Goal: Transaction & Acquisition: Purchase product/service

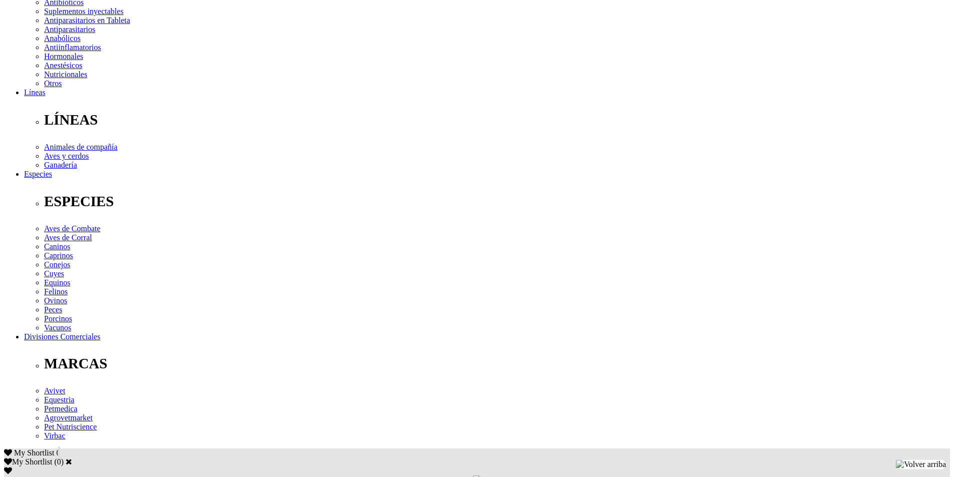
scroll to position [267, 0]
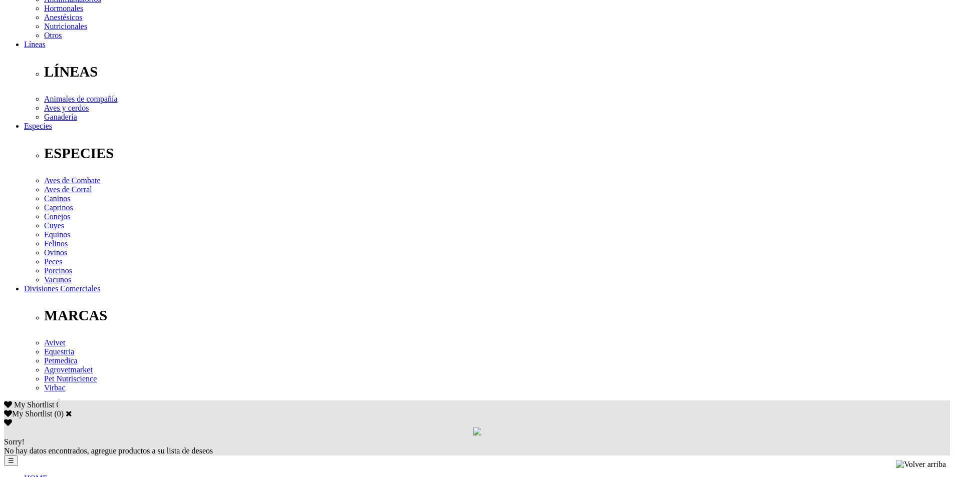
select select "373"
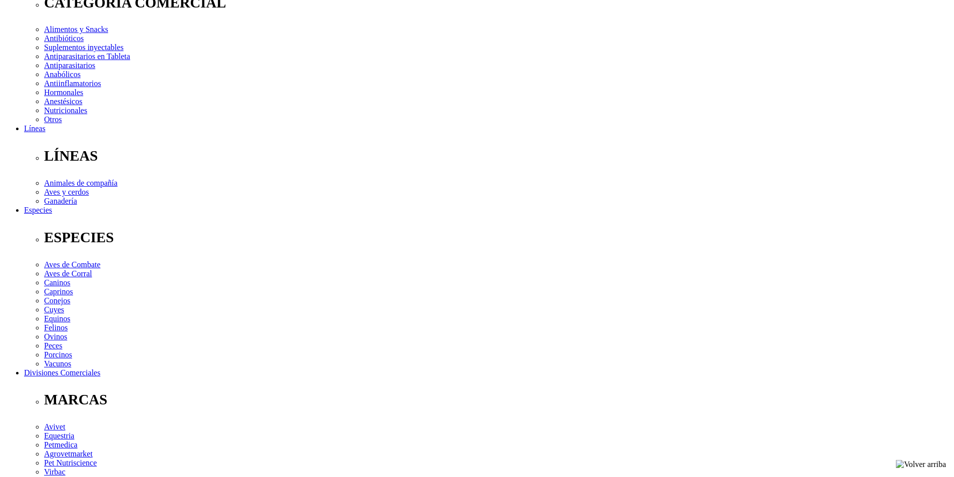
scroll to position [134, 0]
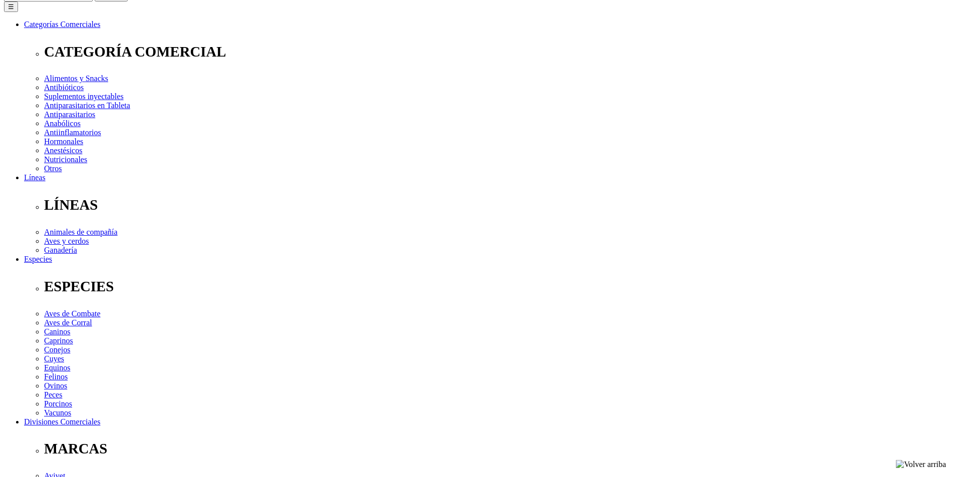
select select "374"
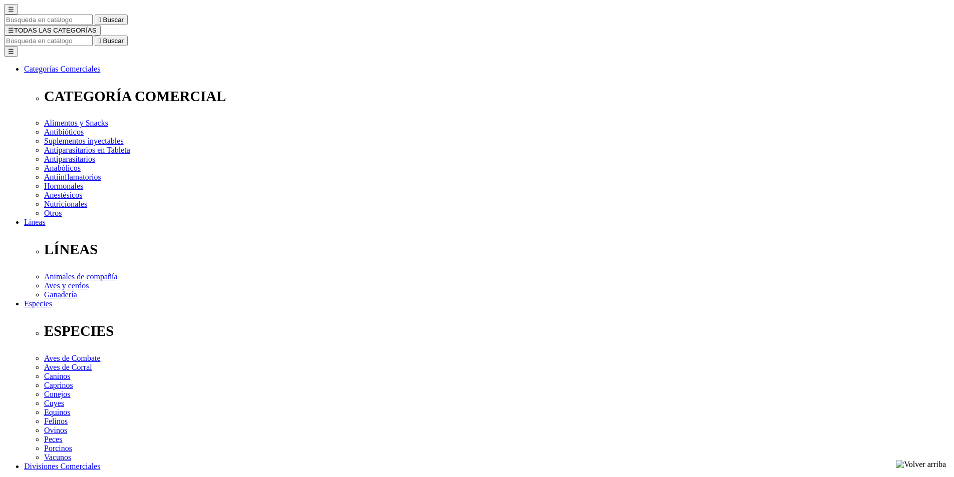
scroll to position [67, 0]
